Goal: Task Accomplishment & Management: Use online tool/utility

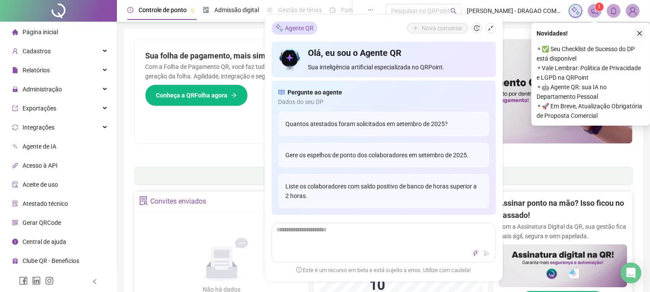
click at [637, 29] on button "button" at bounding box center [640, 33] width 10 height 10
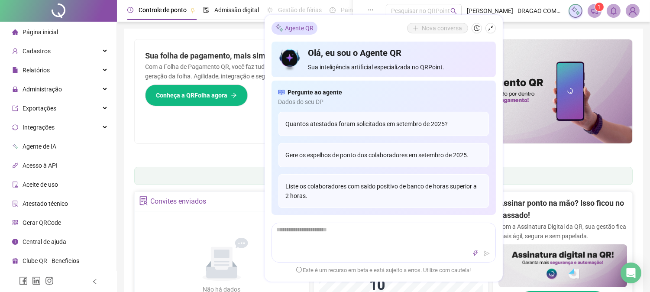
click at [224, 143] on div "Sua folha de pagamento, mais simples do que nunca! Com a Folha de Pagamento QR,…" at bounding box center [383, 91] width 499 height 105
click at [352, 28] on div "Agente QR Nova conversa" at bounding box center [384, 28] width 224 height 13
click at [490, 29] on icon "shrink" at bounding box center [491, 28] width 6 height 6
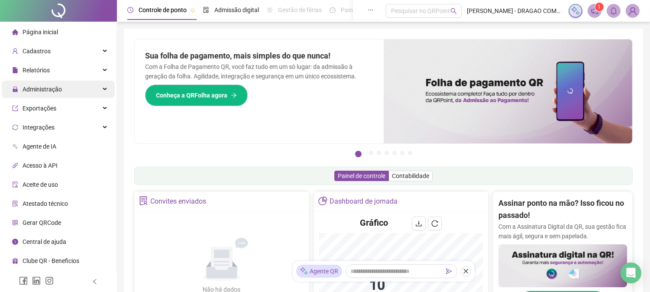
click at [52, 88] on span "Administração" at bounding box center [42, 89] width 39 height 7
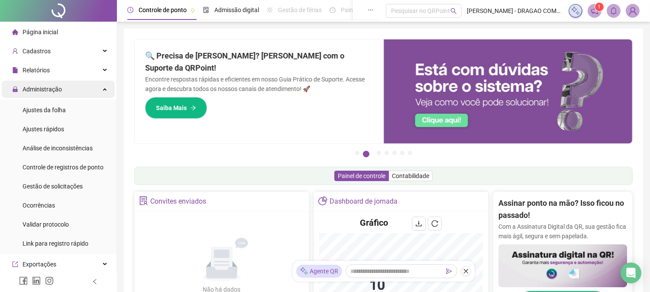
click at [104, 88] on icon at bounding box center [106, 88] width 4 height 0
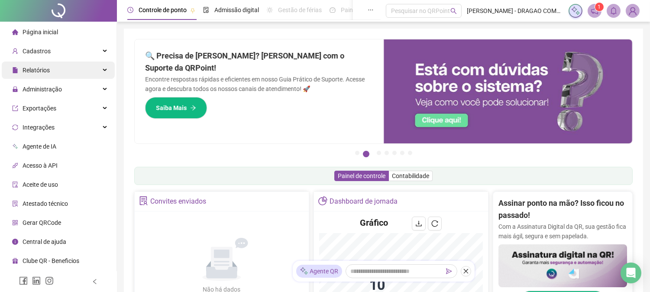
click at [101, 71] on div "Relatórios" at bounding box center [58, 70] width 113 height 17
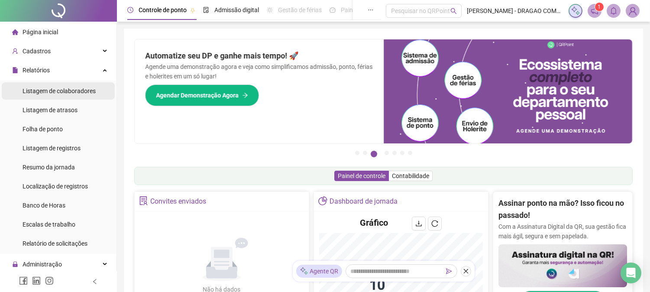
click at [58, 95] on div "Listagem de colaboradores" at bounding box center [59, 90] width 73 height 17
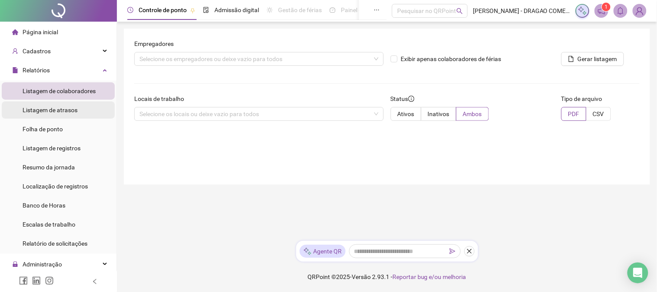
click at [46, 109] on span "Listagem de atrasos" at bounding box center [50, 110] width 55 height 7
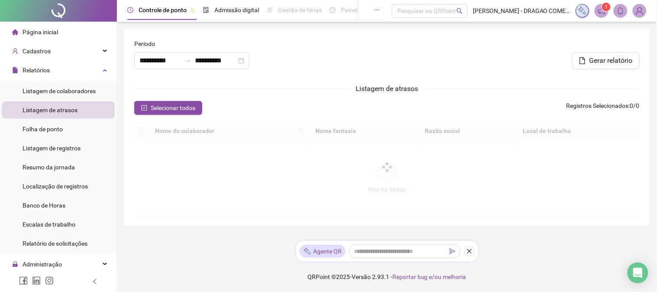
type input "**********"
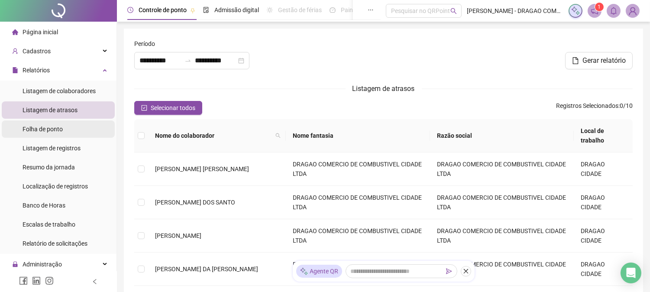
click at [58, 127] on span "Folha de ponto" at bounding box center [43, 129] width 40 height 7
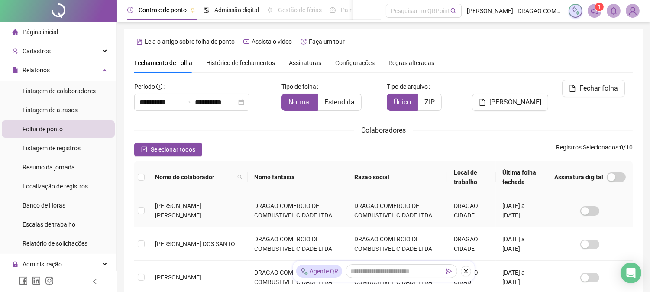
scroll to position [31, 0]
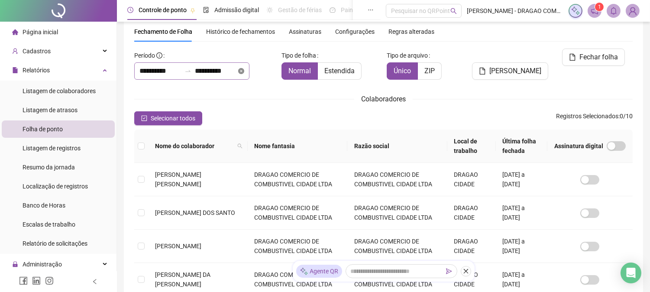
click at [244, 70] on icon "close-circle" at bounding box center [241, 71] width 6 height 6
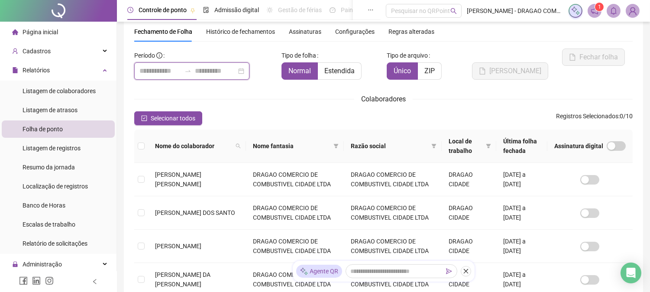
click at [146, 71] on input at bounding box center [161, 71] width 42 height 10
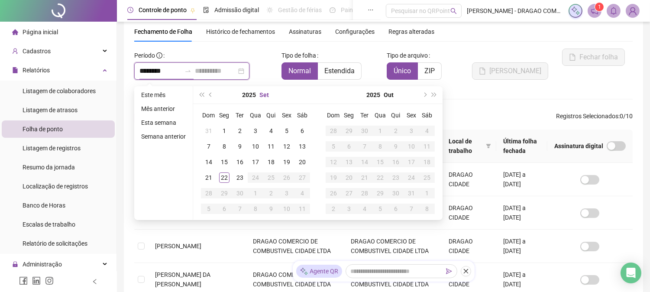
type input "********"
type input "**********"
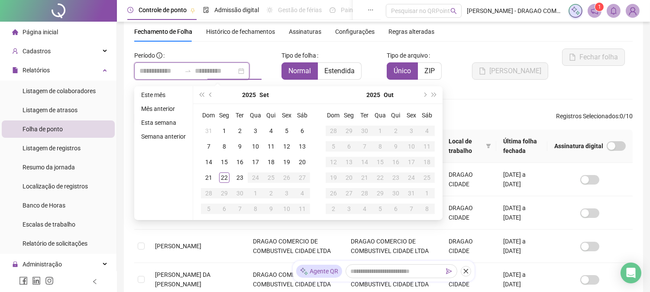
click at [250, 71] on div at bounding box center [191, 70] width 115 height 17
click at [148, 75] on input at bounding box center [161, 71] width 42 height 10
click at [250, 70] on div at bounding box center [191, 70] width 115 height 17
type input "**********"
click at [228, 129] on div "1" at bounding box center [224, 131] width 10 height 10
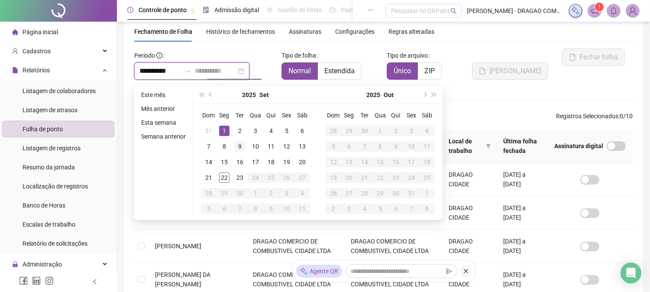
type input "**********"
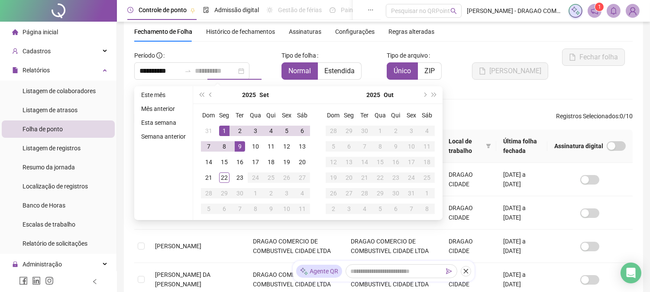
click at [238, 145] on div "9" at bounding box center [240, 146] width 10 height 10
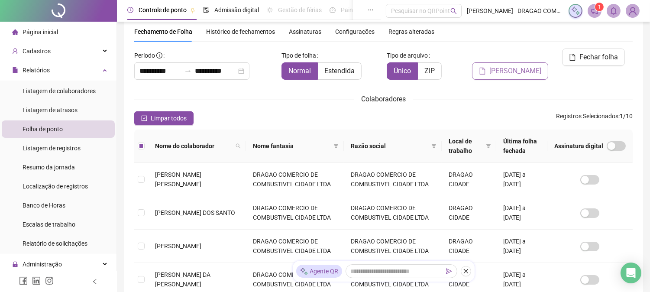
click at [517, 66] on span "[PERSON_NAME]" at bounding box center [516, 71] width 52 height 10
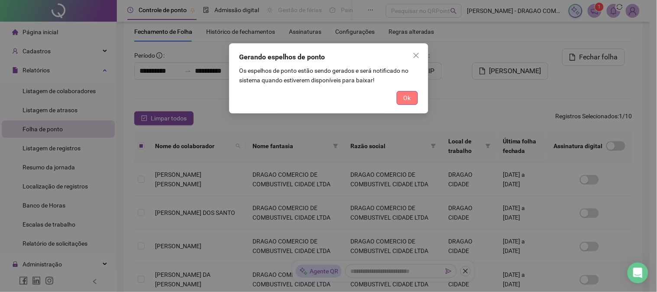
click at [406, 98] on span "Ok" at bounding box center [407, 98] width 7 height 10
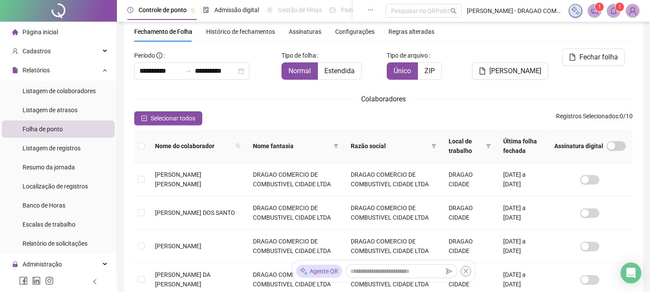
click at [465, 271] on icon "close" at bounding box center [466, 271] width 5 height 5
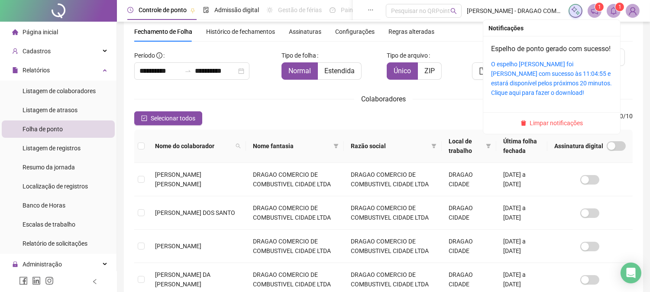
click at [622, 13] on div "1 1" at bounding box center [604, 11] width 71 height 14
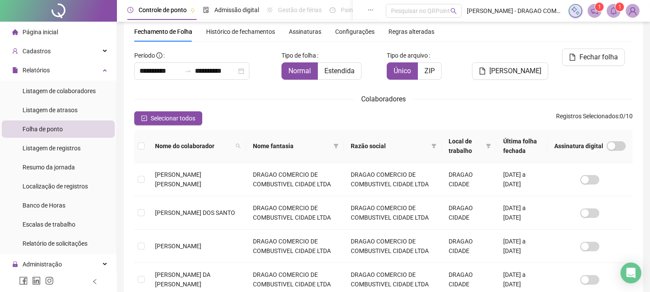
click at [610, 12] on icon "bell" at bounding box center [614, 11] width 8 height 8
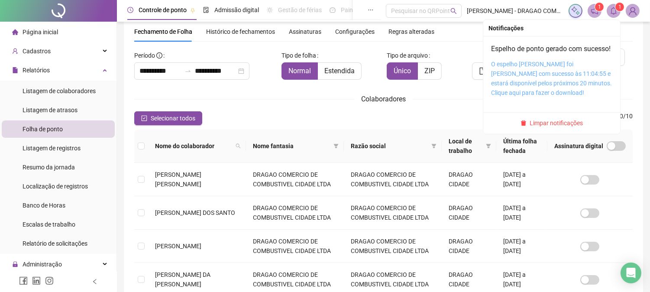
click at [539, 80] on link "O espelho [PERSON_NAME] foi [PERSON_NAME] com sucesso às 11:04:55 e estará disp…" at bounding box center [551, 79] width 121 height 36
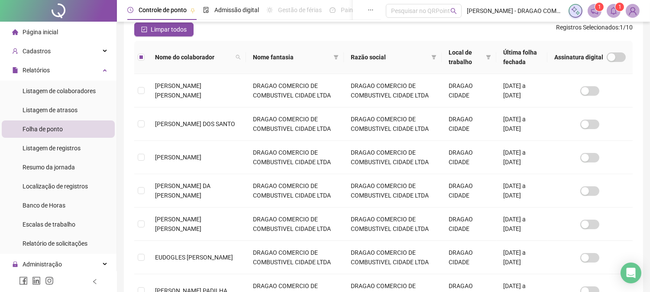
scroll to position [0, 0]
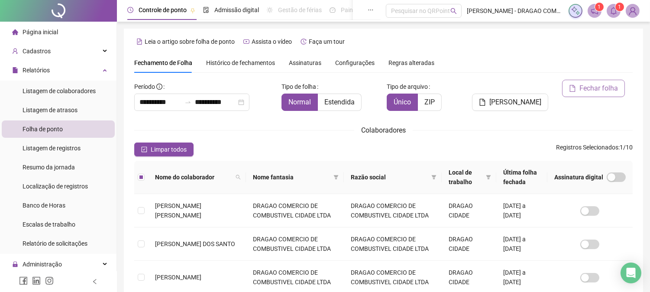
click at [578, 85] on button "Fechar folha" at bounding box center [593, 88] width 63 height 17
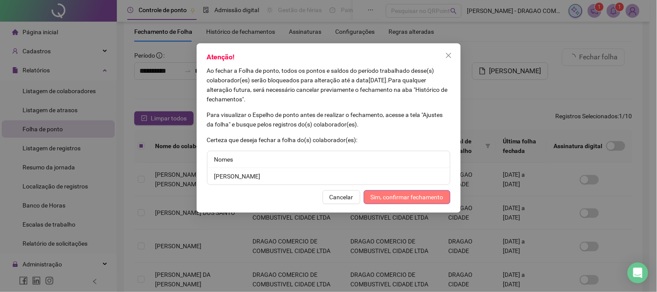
click at [396, 198] on span "Sim, confirmar fechamento" at bounding box center [407, 197] width 73 height 10
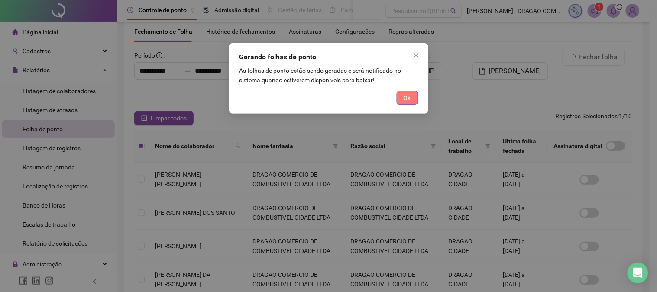
click at [408, 94] on span "Ok" at bounding box center [407, 98] width 7 height 10
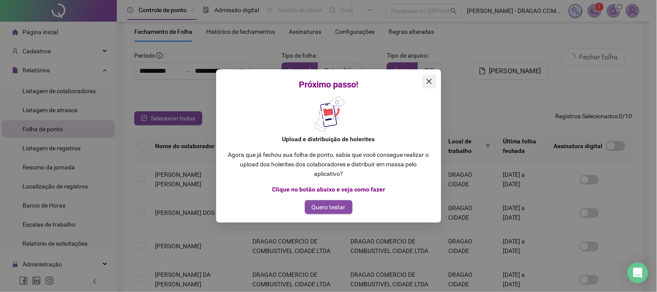
click at [428, 81] on icon "close" at bounding box center [429, 81] width 7 height 7
